Goal: Check status: Check status

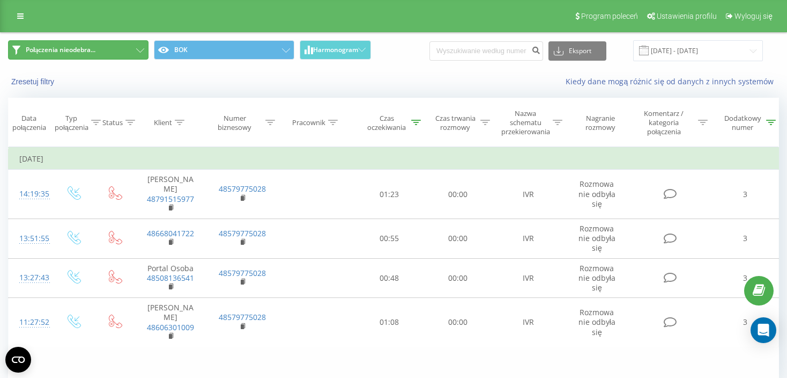
click at [132, 48] on button "Połączenia nieodebra..." at bounding box center [78, 49] width 141 height 19
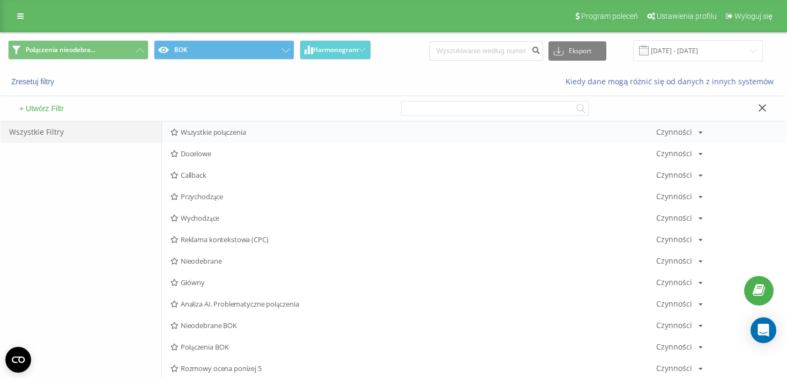
click at [231, 128] on span "Wszystkie połączenia" at bounding box center [414, 132] width 486 height 8
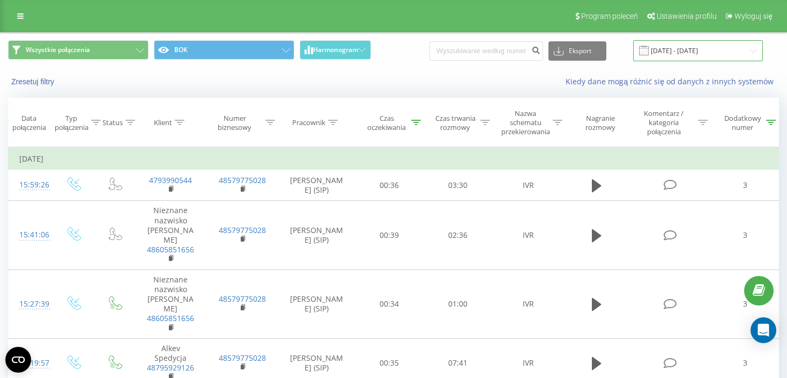
click at [719, 48] on input "[DATE] - [DATE]" at bounding box center [698, 50] width 130 height 21
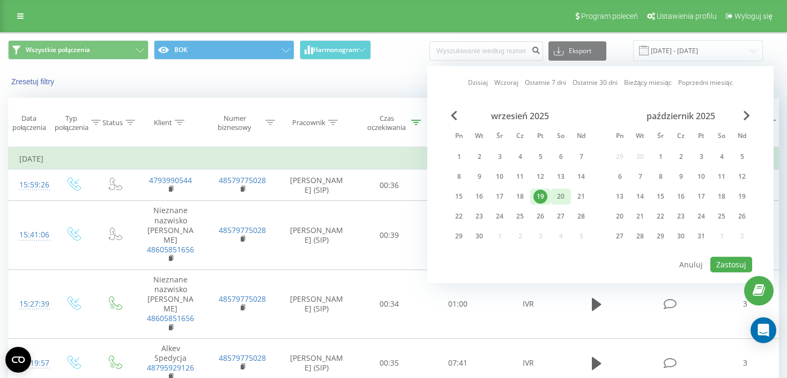
click at [561, 197] on div "20" at bounding box center [561, 196] width 14 height 14
click at [584, 197] on div "21" at bounding box center [581, 196] width 14 height 14
click at [727, 258] on button "Zastosuj" at bounding box center [732, 264] width 42 height 16
type input "[DATE] - [DATE]"
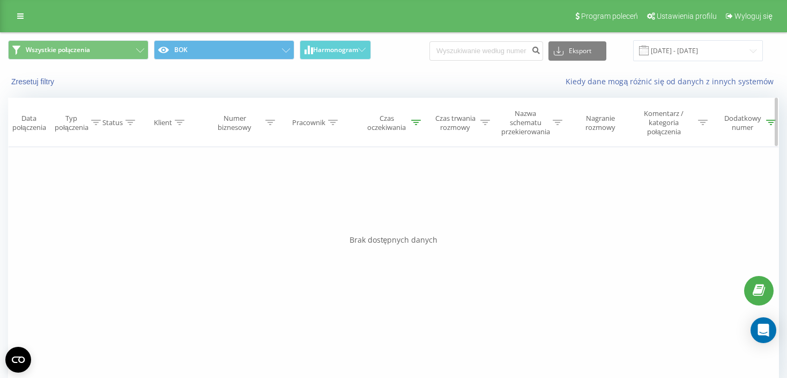
click at [416, 122] on icon at bounding box center [416, 122] width 10 height 5
click at [375, 225] on button "Anuluj" at bounding box center [365, 225] width 46 height 13
click at [49, 84] on button "Zresetuj filtry" at bounding box center [33, 82] width 51 height 10
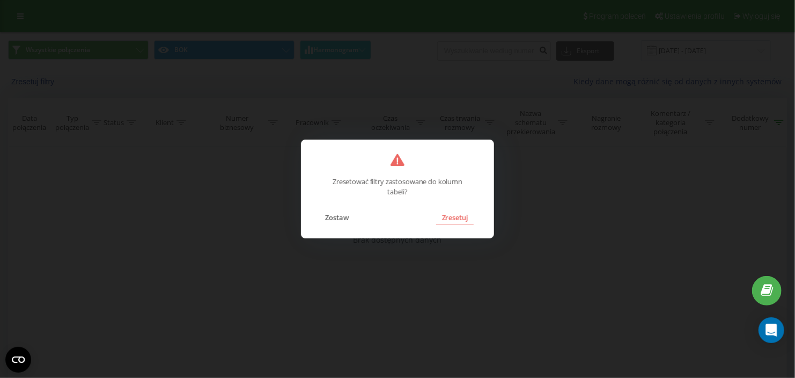
click at [449, 221] on button "Zresetuj" at bounding box center [454, 217] width 37 height 14
